Goal: Task Accomplishment & Management: Use online tool/utility

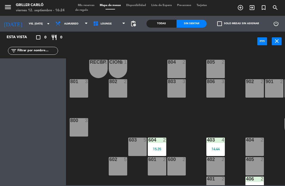
scroll to position [-1, 0]
click at [82, 93] on div "801 3" at bounding box center [79, 88] width 18 height 18
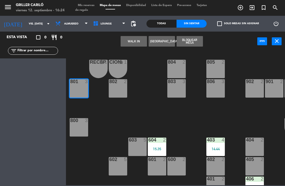
click at [133, 43] on button "WALK IN" at bounding box center [133, 41] width 26 height 11
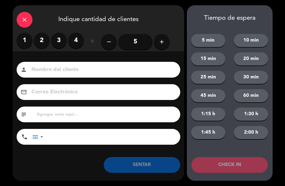
click at [42, 37] on label "2" at bounding box center [42, 41] width 16 height 16
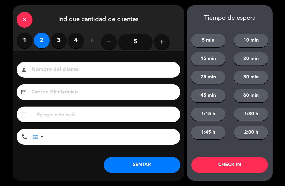
click at [140, 167] on button "SENTAR" at bounding box center [142, 165] width 76 height 16
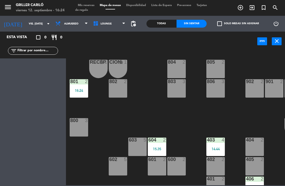
scroll to position [0, 0]
click at [219, 145] on div "403 4 14:44" at bounding box center [215, 147] width 18 height 18
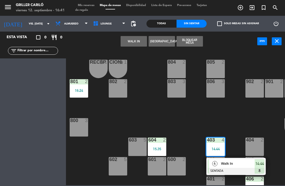
click at [228, 168] on div "Walk In" at bounding box center [237, 163] width 34 height 9
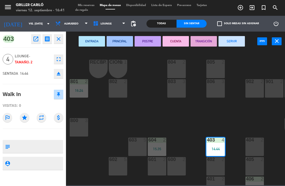
click at [238, 42] on button "SERVIR" at bounding box center [231, 41] width 26 height 11
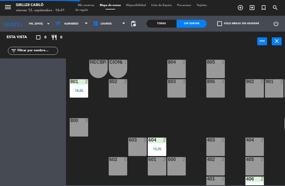
click at [162, 148] on div "15:35" at bounding box center [157, 149] width 18 height 4
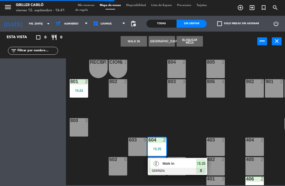
click at [181, 167] on div "Walk In" at bounding box center [179, 163] width 34 height 9
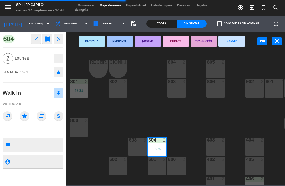
click at [236, 43] on button "SERVIR" at bounding box center [231, 41] width 26 height 11
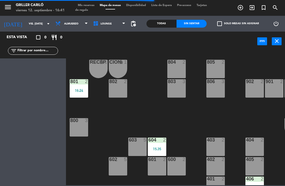
click at [82, 95] on div "801 2 16:24" at bounding box center [79, 88] width 18 height 18
click at [169, 115] on div "RECEP lock 1 CION lock 1 804 2 805 2 801 2 16:24 802 2 803 3 806 3 900 2 901 2 …" at bounding box center [177, 118] width 216 height 135
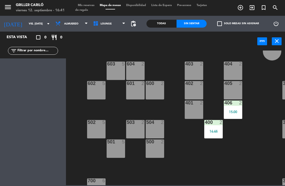
scroll to position [97, 28]
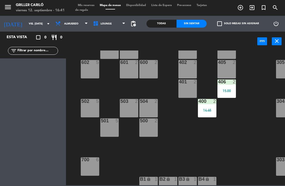
click at [211, 115] on div "400 2 14:46" at bounding box center [207, 108] width 18 height 18
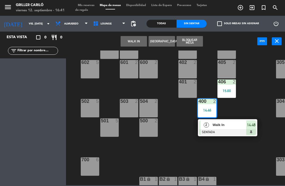
click at [239, 133] on div at bounding box center [227, 132] width 57 height 6
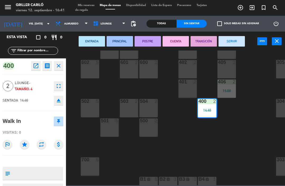
click at [237, 41] on button "SERVIR" at bounding box center [231, 41] width 26 height 11
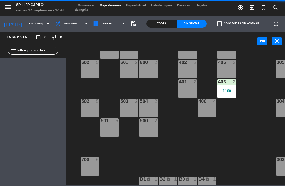
click at [230, 97] on div "406 2 15:00" at bounding box center [226, 89] width 18 height 18
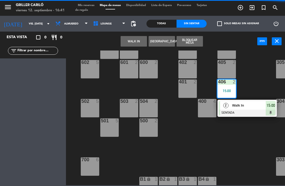
click at [252, 115] on div "2 Walk In SENTADA 15:00" at bounding box center [246, 108] width 59 height 17
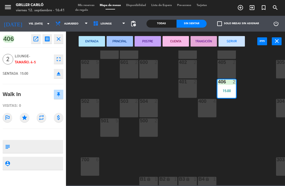
click at [236, 40] on button "SERVIR" at bounding box center [231, 41] width 26 height 11
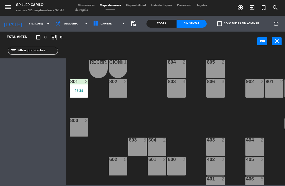
scroll to position [0, 0]
click at [63, 20] on span "Almuerzo" at bounding box center [72, 24] width 38 height 12
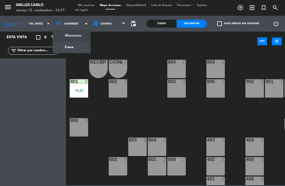
click at [57, 45] on ng-component "menu Griller Cariló viernes 12. septiembre - 16:57 Mis reservas Mapa de mesas D…" at bounding box center [142, 93] width 285 height 186
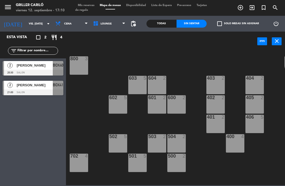
scroll to position [62, 0]
click at [158, 143] on div "503 2" at bounding box center [157, 143] width 18 height 18
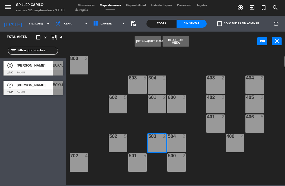
click at [161, 140] on div "503 2" at bounding box center [157, 143] width 18 height 18
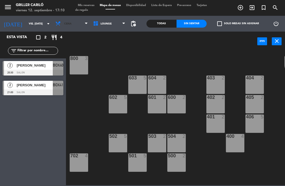
click at [68, 20] on span "Cena" at bounding box center [72, 24] width 38 height 12
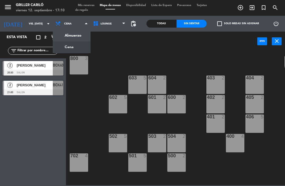
click at [73, 37] on ng-component "menu Griller Cariló viernes 12. septiembre - 17:10 Mis reservas Mapa de mesas D…" at bounding box center [142, 93] width 285 height 186
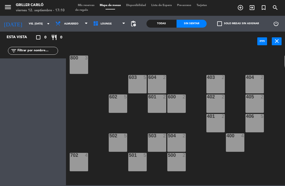
scroll to position [63, 0]
click at [158, 142] on div "503 2" at bounding box center [157, 143] width 18 height 18
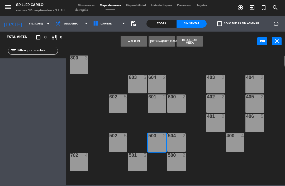
click at [140, 41] on button "WALK IN" at bounding box center [133, 41] width 26 height 11
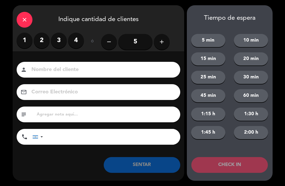
click at [59, 38] on label "3" at bounding box center [59, 41] width 16 height 16
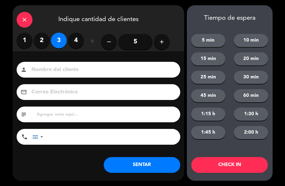
click at [149, 162] on button "SENTAR" at bounding box center [142, 165] width 76 height 16
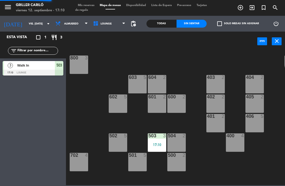
click at [171, 22] on div "Todas" at bounding box center [161, 24] width 30 height 8
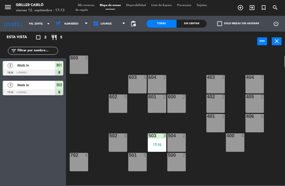
click at [61, 29] on span "Almuerzo" at bounding box center [72, 24] width 38 height 12
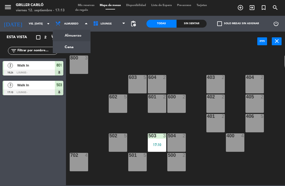
click at [71, 53] on ng-component "menu Griller Cariló viernes 12. septiembre - 17:13 Mis reservas Mapa de mesas D…" at bounding box center [142, 93] width 285 height 186
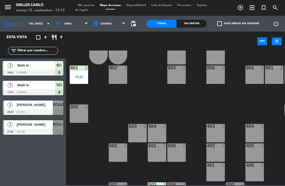
scroll to position [13, 0]
click at [80, 77] on div "16:24" at bounding box center [79, 77] width 18 height 4
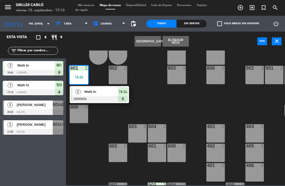
click at [88, 89] on span "Walk In" at bounding box center [101, 92] width 34 height 6
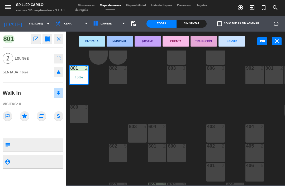
click at [240, 41] on button "SERVIR" at bounding box center [231, 41] width 26 height 11
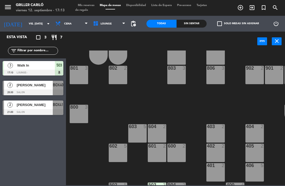
click at [45, 87] on span "[PERSON_NAME]" at bounding box center [35, 85] width 36 height 6
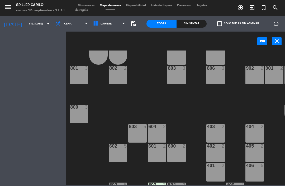
scroll to position [0, 0]
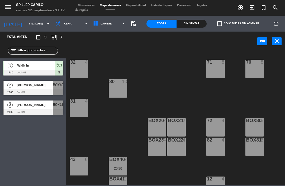
click at [105, 28] on span "LOUNGE" at bounding box center [109, 24] width 38 height 12
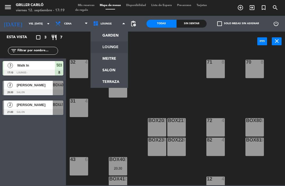
click at [113, 37] on ng-component "menu Griller Cariló viernes 12. septiembre - 17:19 Mis reservas Mapa de mesas D…" at bounding box center [142, 93] width 285 height 186
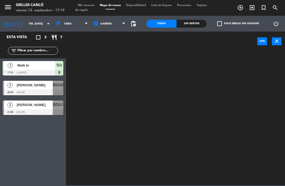
click at [113, 22] on span "GARDEN" at bounding box center [109, 24] width 38 height 12
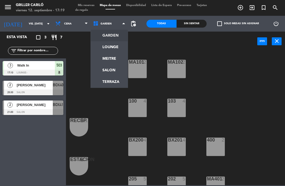
click at [105, 46] on ng-component "menu Griller Cariló viernes 12. septiembre - 17:19 Mis reservas Mapa de mesas D…" at bounding box center [142, 93] width 285 height 186
